Goal: Task Accomplishment & Management: Manage account settings

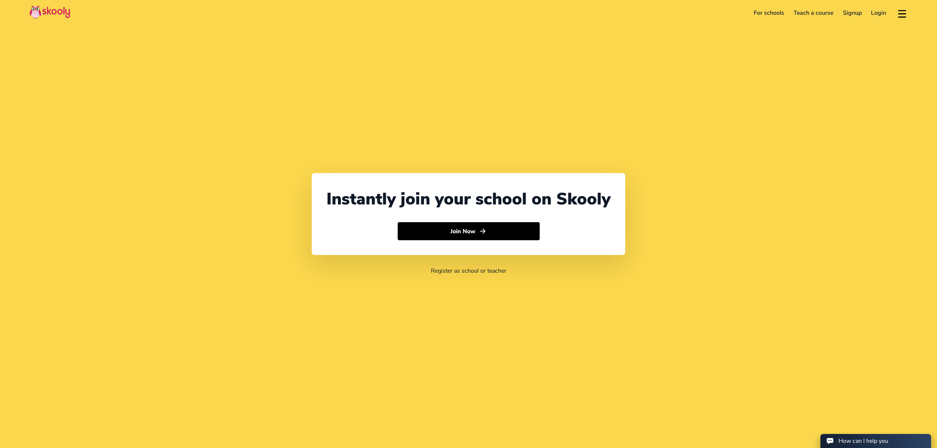
select select "971"
select select "[GEOGRAPHIC_DATA]"
select select "[GEOGRAPHIC_DATA]/[GEOGRAPHIC_DATA]"
click at [877, 15] on link "Login" at bounding box center [879, 13] width 25 height 12
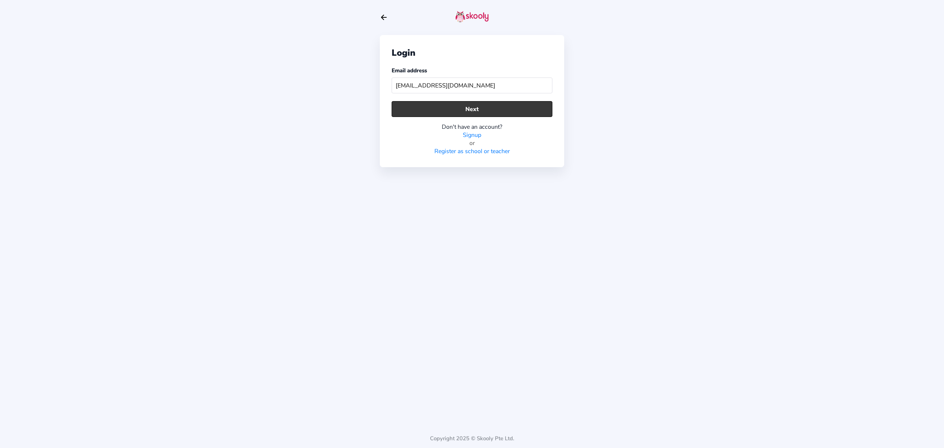
type input "[EMAIL_ADDRESS][DOMAIN_NAME]"
click at [465, 108] on button "Next" at bounding box center [472, 109] width 161 height 16
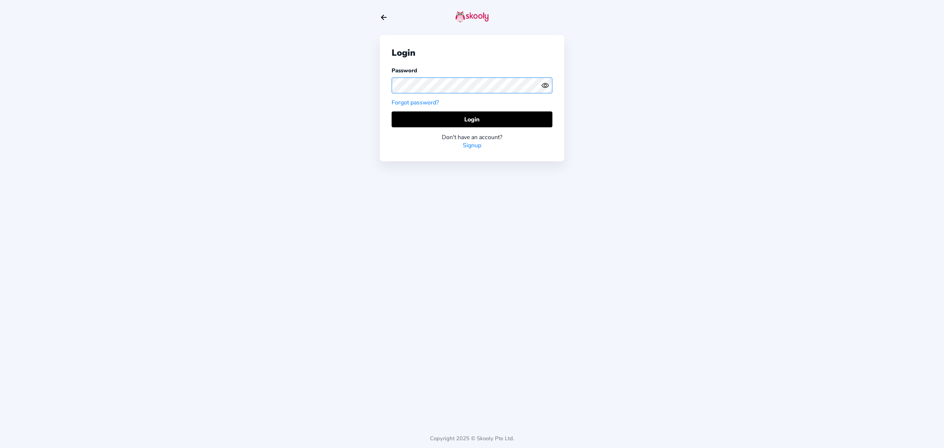
click at [368, 85] on div "Login Password Forgot password? Login Don't have an account? Signup Copyright 2…" at bounding box center [472, 224] width 944 height 448
click at [436, 118] on button "Login" at bounding box center [472, 119] width 161 height 16
